Goal: Task Accomplishment & Management: Complete application form

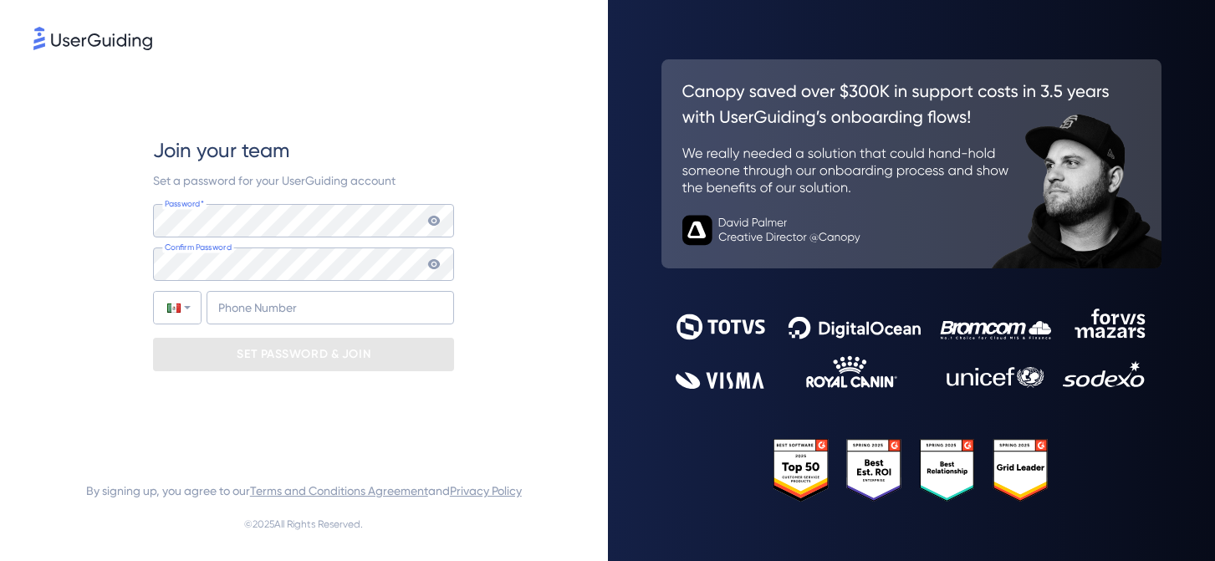
click at [432, 219] on icon at bounding box center [433, 220] width 13 height 13
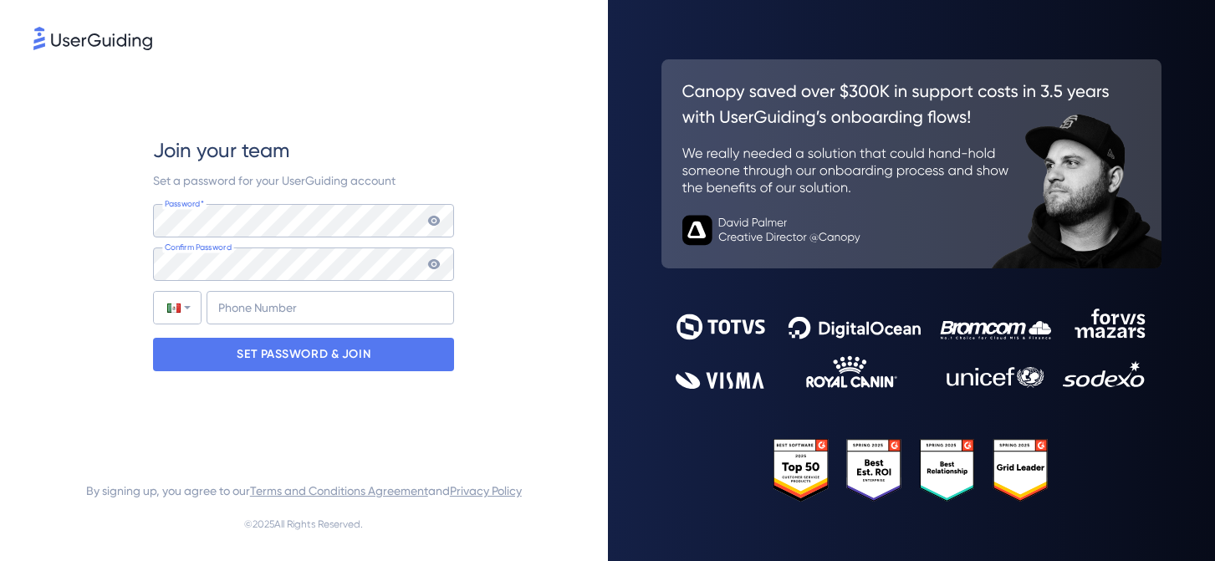
click at [431, 263] on icon at bounding box center [434, 264] width 12 height 10
click at [435, 222] on icon at bounding box center [433, 220] width 13 height 13
click at [434, 266] on icon at bounding box center [433, 264] width 13 height 13
click at [256, 309] on input "+52" at bounding box center [331, 307] width 248 height 33
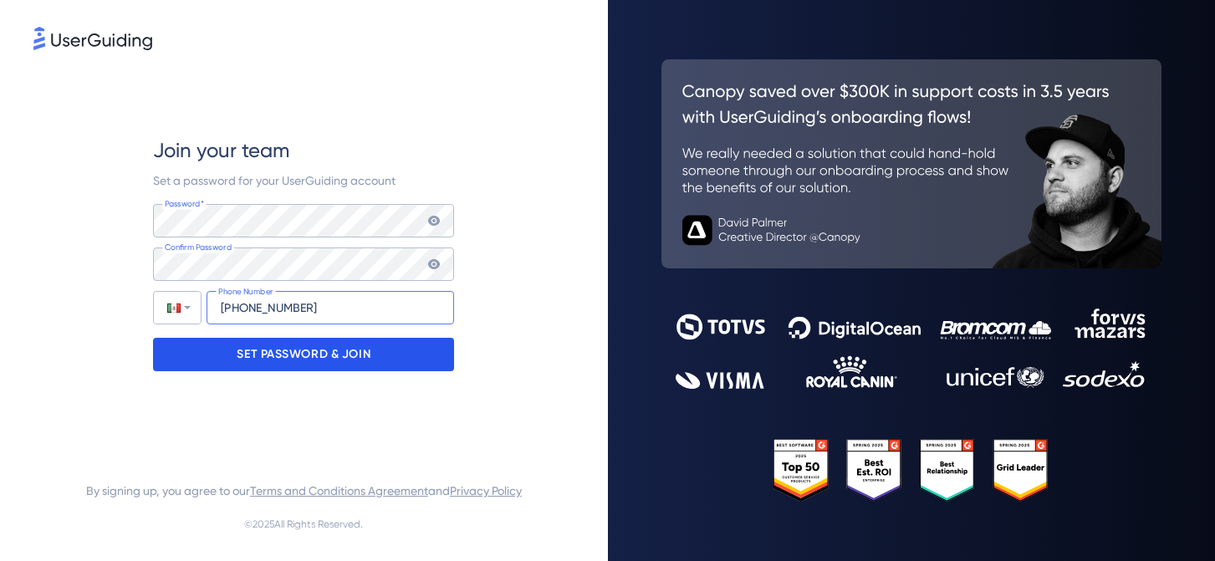
type input "[PHONE_NUMBER]"
click at [250, 355] on p "SET PASSWORD & JOIN" at bounding box center [304, 354] width 134 height 27
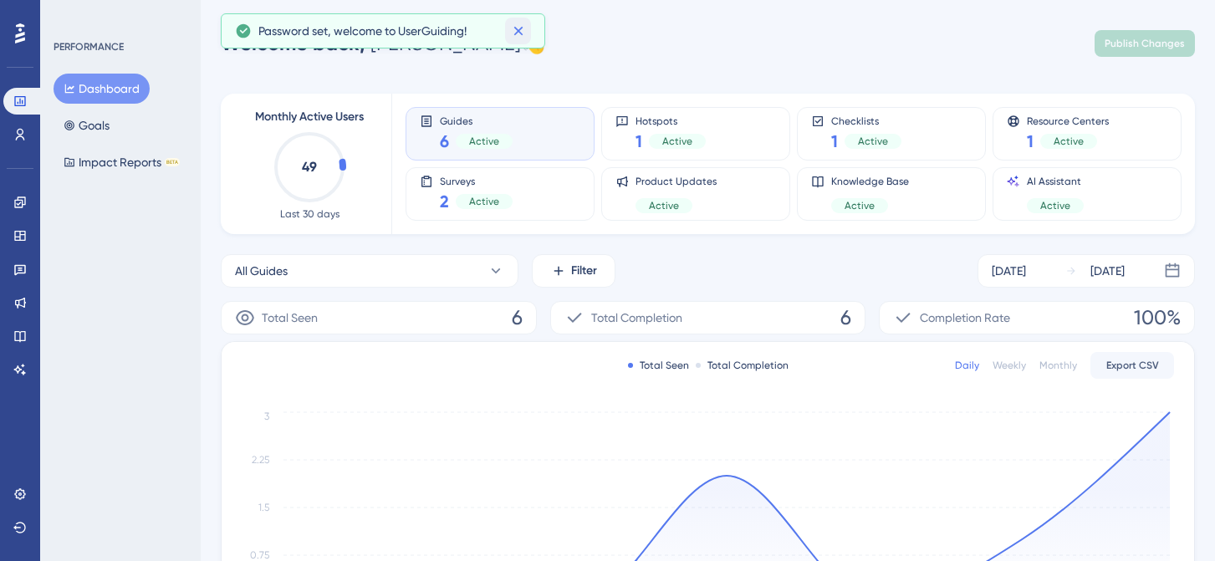
click at [514, 33] on icon at bounding box center [518, 31] width 9 height 9
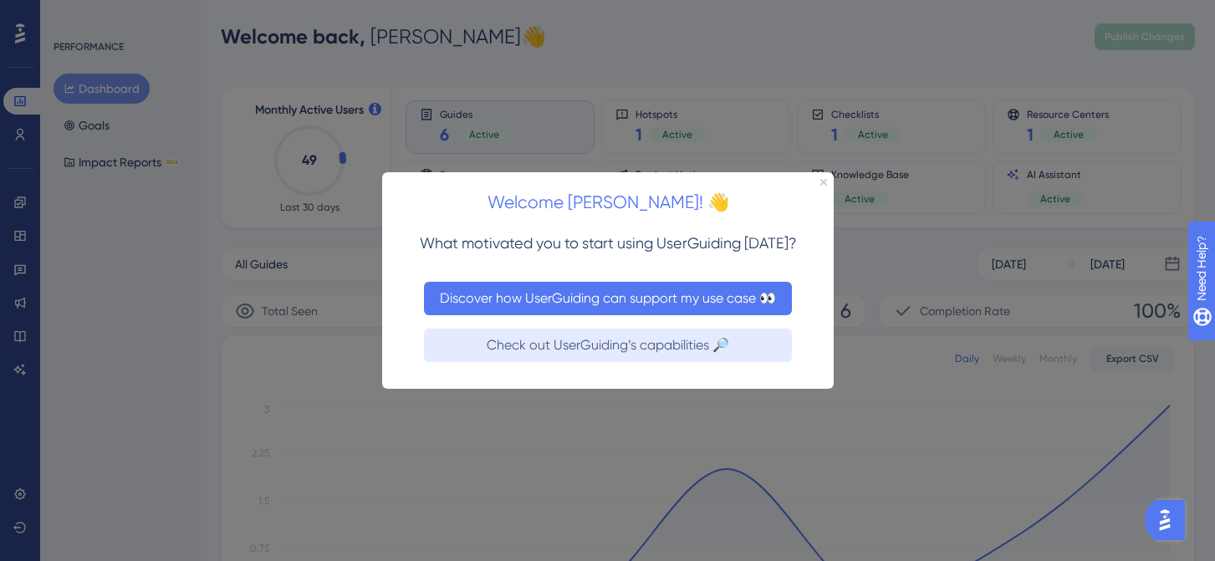
click at [641, 294] on button "Discover how UserGuiding can support my use case 👀" at bounding box center [607, 297] width 368 height 33
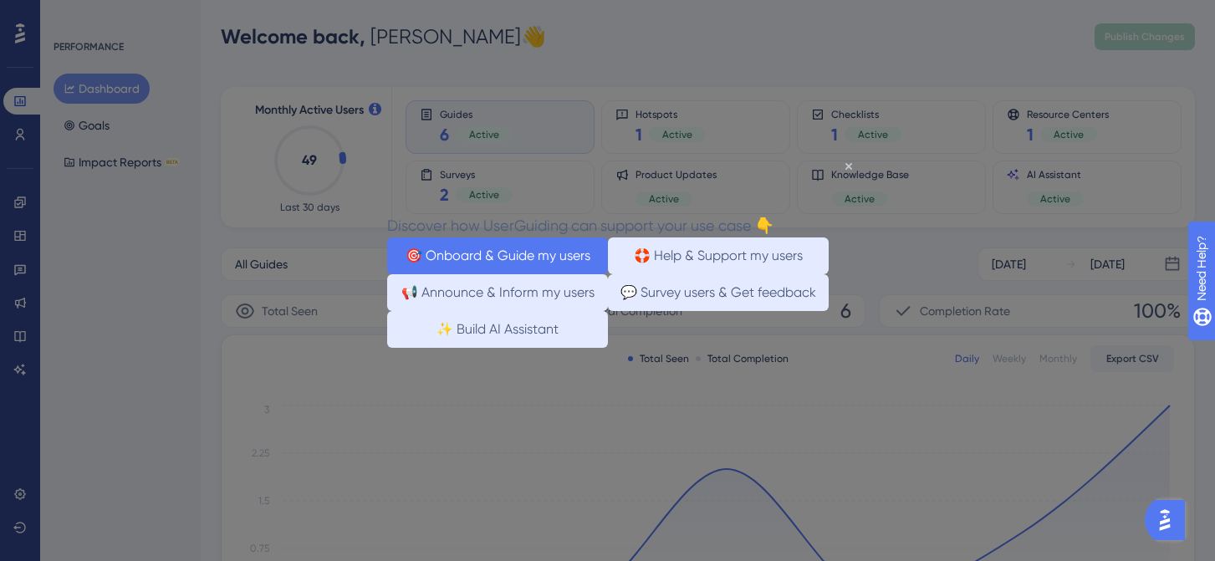
click at [434, 247] on button "🎯 Onboard & Guide my users" at bounding box center [496, 255] width 221 height 37
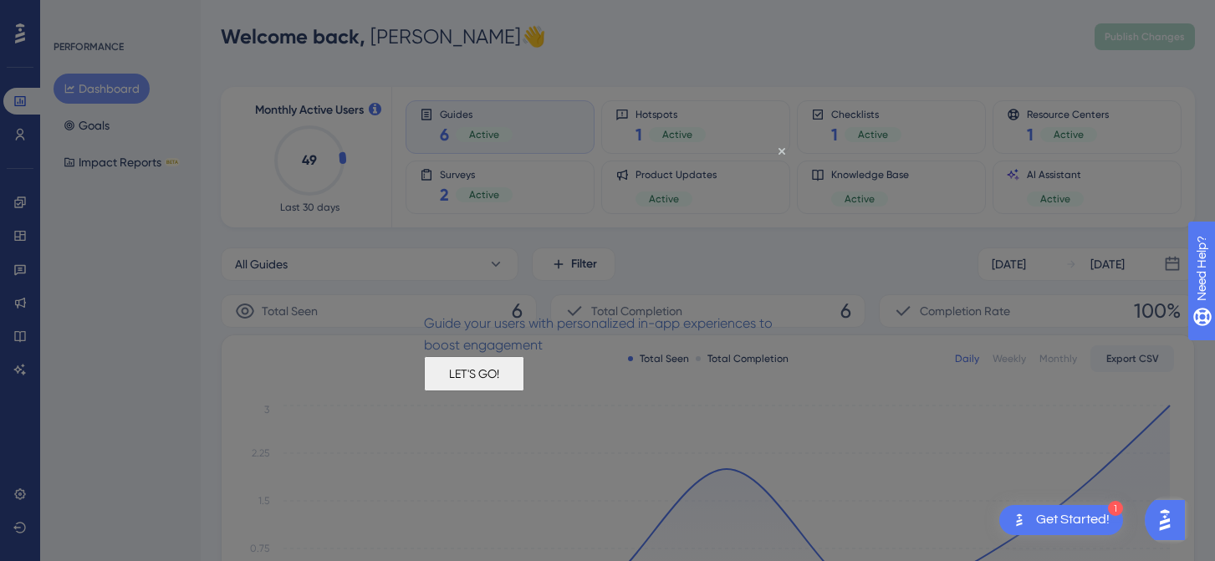
drag, startPoint x: 616, startPoint y: 381, endPoint x: 1039, endPoint y: 522, distance: 446.2
click at [524, 381] on button "LET'S GO!" at bounding box center [473, 372] width 100 height 35
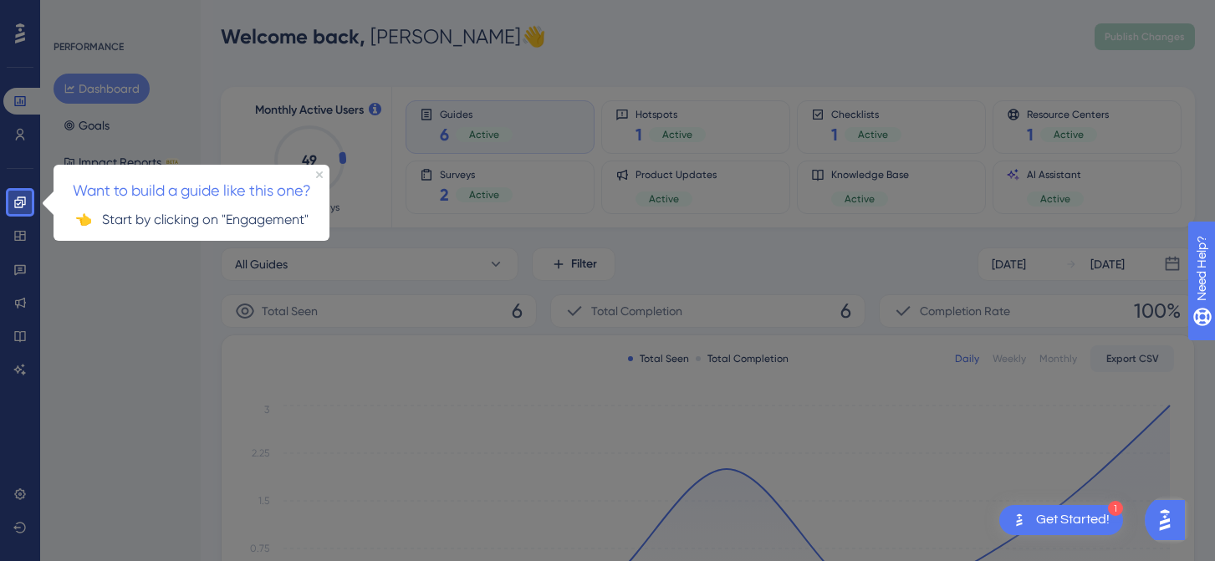
scroll to position [13, 0]
